Goal: Navigation & Orientation: Find specific page/section

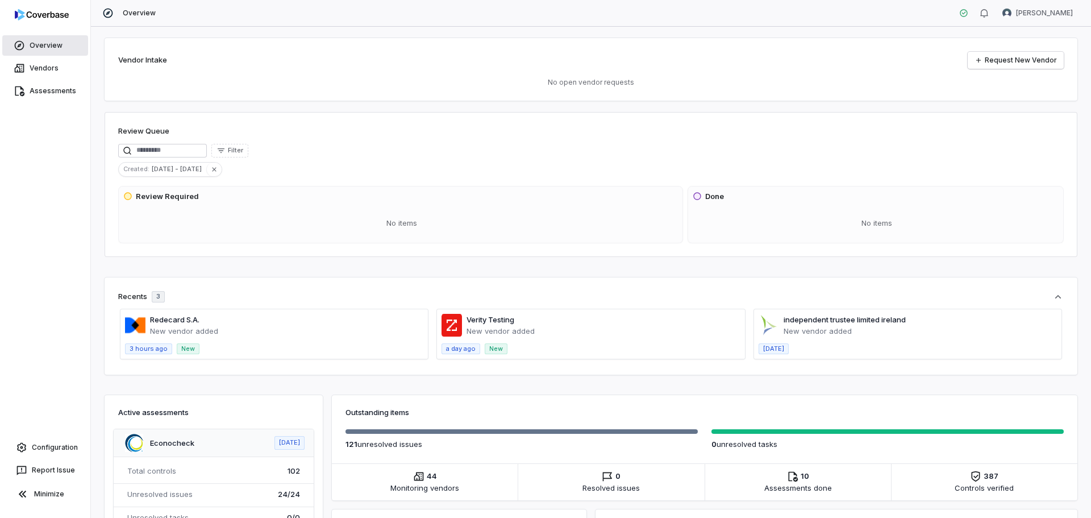
click at [35, 35] on link "Overview" at bounding box center [45, 45] width 86 height 20
click at [31, 58] on link "Vendors" at bounding box center [45, 68] width 86 height 20
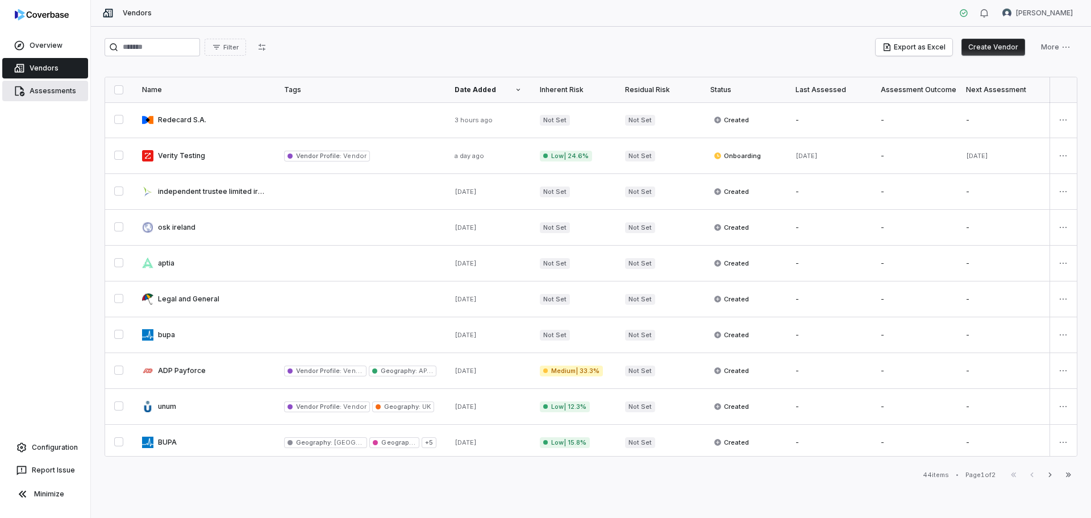
click at [32, 81] on link "Assessments" at bounding box center [45, 91] width 86 height 20
